Goal: Find specific page/section: Find specific page/section

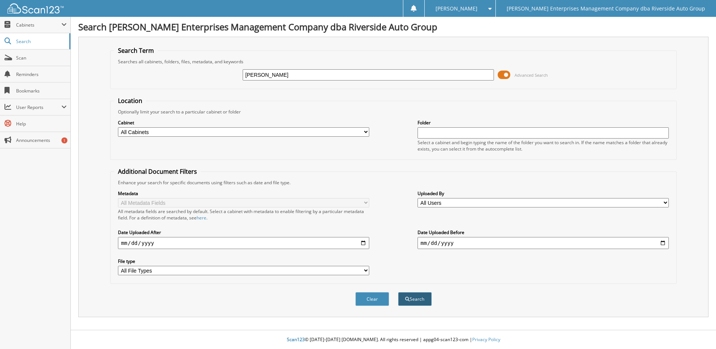
type input "[PERSON_NAME]"
click at [424, 300] on button "Search" at bounding box center [415, 299] width 34 height 14
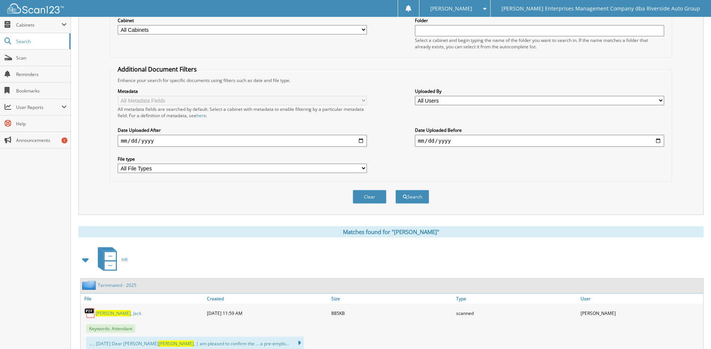
scroll to position [128, 0]
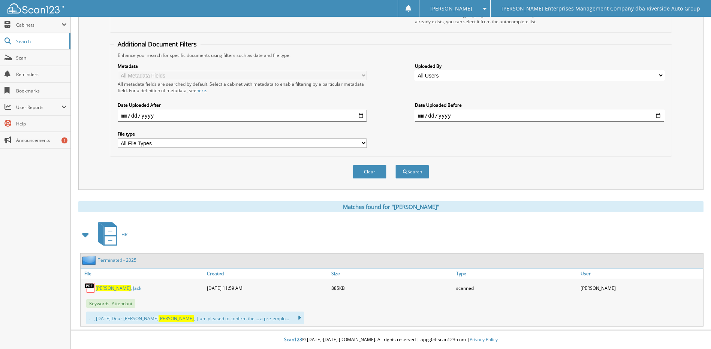
click at [92, 291] on img at bounding box center [89, 288] width 11 height 11
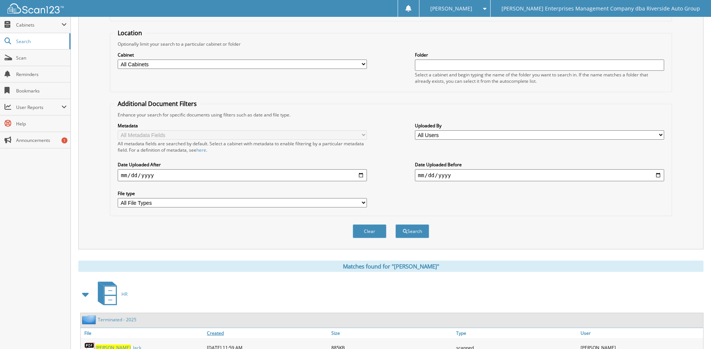
scroll to position [0, 0]
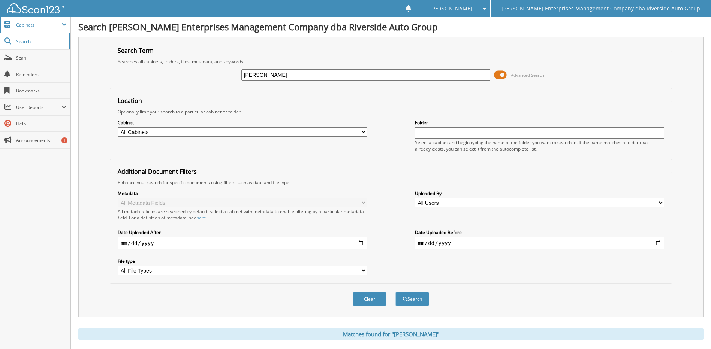
click at [41, 28] on span "Cabinets" at bounding box center [35, 25] width 70 height 16
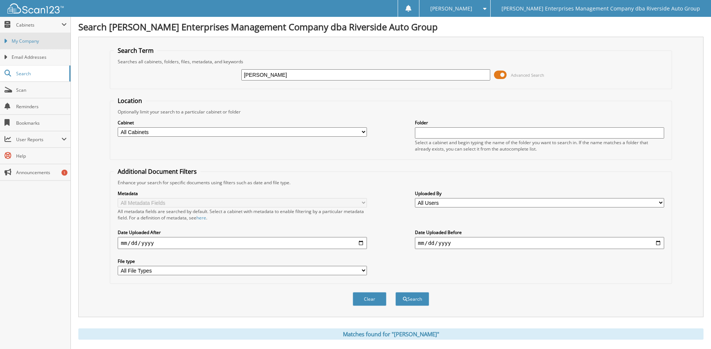
click at [45, 40] on span "My Company" at bounding box center [39, 41] width 55 height 7
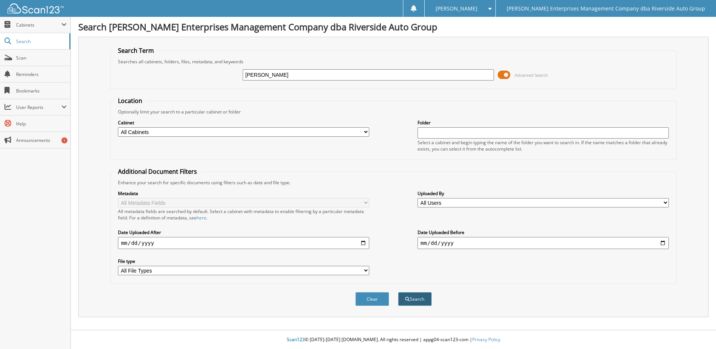
type input "[PERSON_NAME]"
click at [426, 305] on button "Search" at bounding box center [415, 299] width 34 height 14
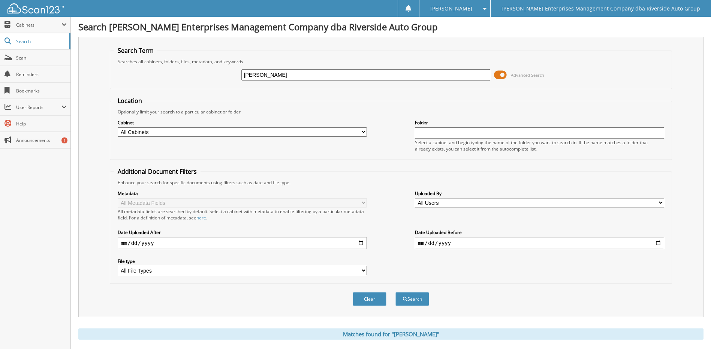
drag, startPoint x: 40, startPoint y: 61, endPoint x: 102, endPoint y: 70, distance: 62.2
click at [40, 61] on link "Scan" at bounding box center [35, 58] width 70 height 16
